Goal: Task Accomplishment & Management: Manage account settings

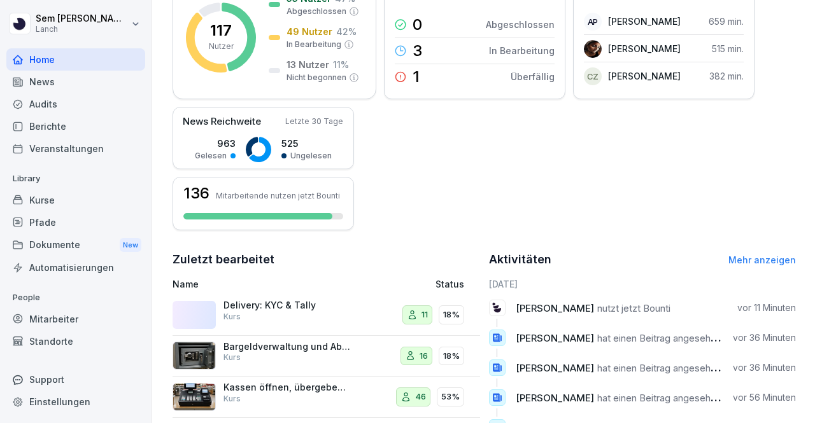
scroll to position [213, 0]
click at [70, 94] on div "Audits" at bounding box center [75, 104] width 139 height 22
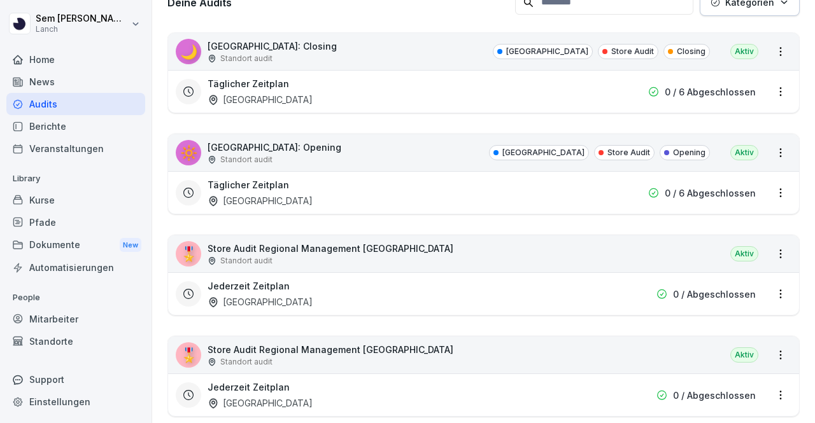
scroll to position [13, 0]
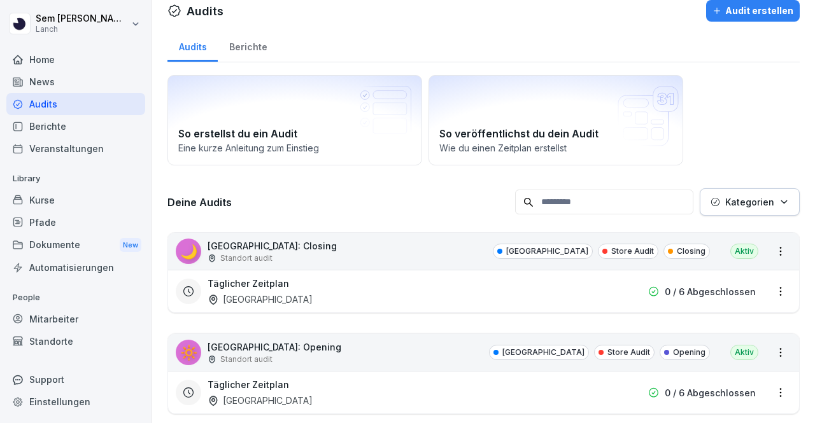
drag, startPoint x: 340, startPoint y: 181, endPoint x: 55, endPoint y: 197, distance: 285.0
click at [55, 197] on div "Kurse" at bounding box center [75, 200] width 139 height 22
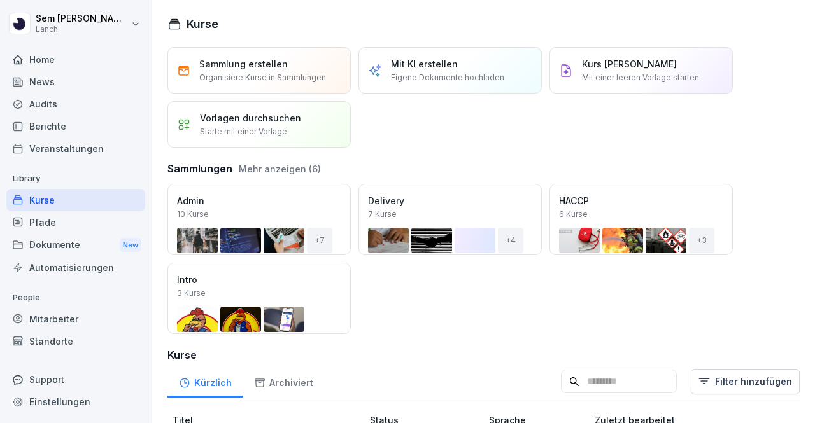
click at [55, 197] on div "Kurse" at bounding box center [75, 200] width 139 height 22
click at [0, 0] on div "Öffnen" at bounding box center [0, 0] width 0 height 0
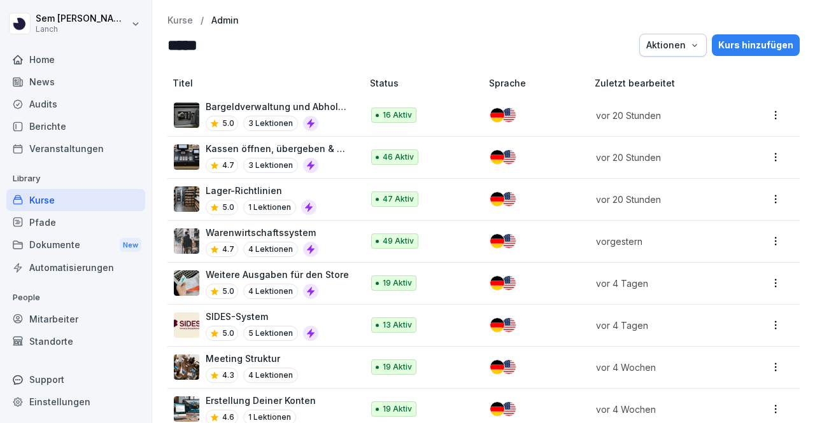
click at [609, 120] on p "vor 20 Stunden" at bounding box center [664, 115] width 136 height 13
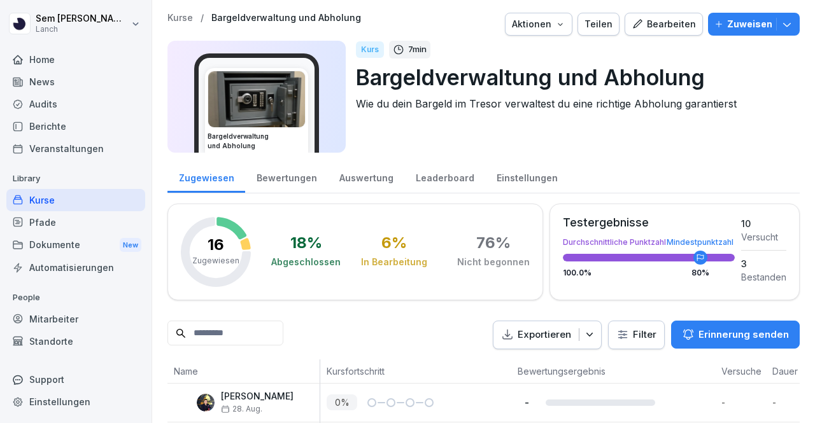
click at [736, 39] on div "Kurse / Bargeldverwaltung und Abholung Aktionen Teilen Bearbeiten Zuweisen Barg…" at bounding box center [483, 87] width 632 height 148
click at [739, 20] on p "Zuweisen" at bounding box center [749, 24] width 45 height 14
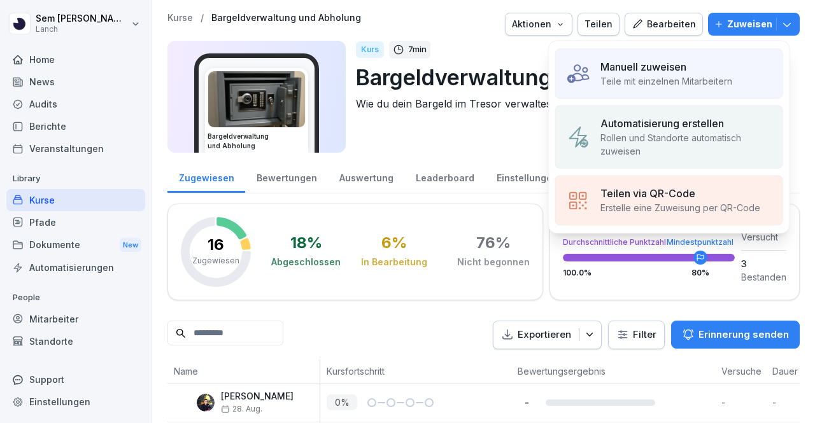
click at [691, 60] on div "Manuell zuweisen" at bounding box center [666, 66] width 132 height 15
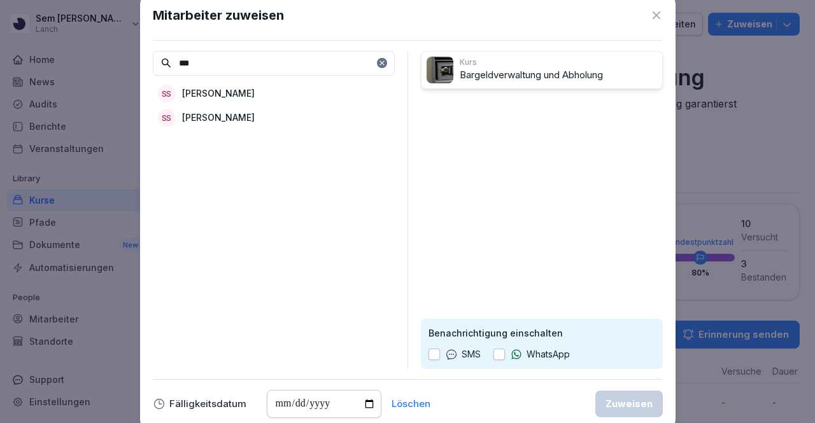
type input "***"
click at [326, 89] on div "SS [PERSON_NAME]" at bounding box center [274, 93] width 242 height 23
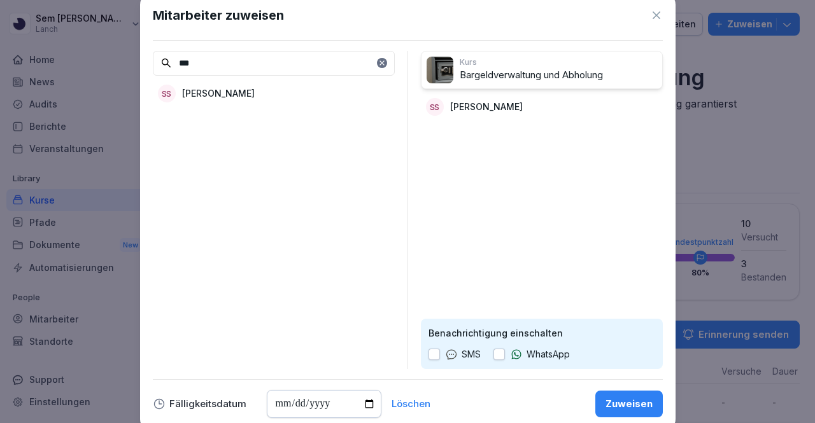
click at [646, 403] on div "Zuweisen" at bounding box center [629, 404] width 47 height 14
